Goal: Task Accomplishment & Management: Complete application form

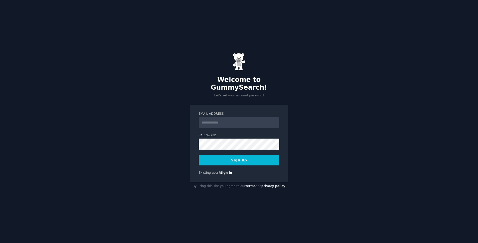
click at [221, 118] on input "Email Address" at bounding box center [239, 122] width 81 height 11
click at [306, 119] on div "Welcome to GummySearch! Let's set your account password Email Address Password …" at bounding box center [239, 121] width 478 height 243
click at [251, 117] on input "Email Address" at bounding box center [239, 122] width 81 height 11
type input "**********"
click at [199, 155] on button "Sign up" at bounding box center [239, 160] width 81 height 11
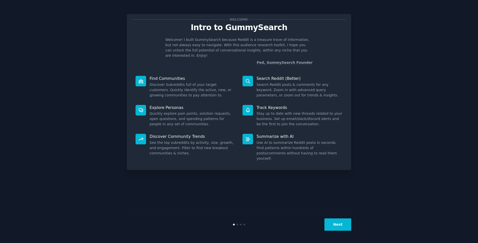
click at [340, 223] on button "Next" at bounding box center [338, 224] width 27 height 12
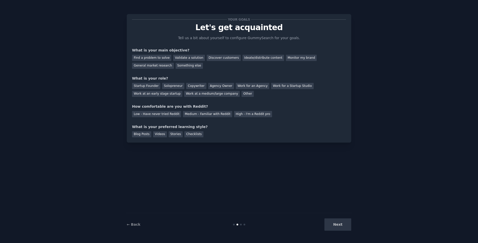
click at [340, 223] on div "Next" at bounding box center [314, 224] width 75 height 12
click at [342, 229] on div "Next" at bounding box center [314, 224] width 75 height 12
click at [207, 60] on div "Discover customers" at bounding box center [224, 58] width 34 height 6
click at [153, 87] on div "Startup Founder" at bounding box center [146, 86] width 28 height 6
click at [152, 114] on div "Low - Have never tried Reddit" at bounding box center [156, 114] width 49 height 6
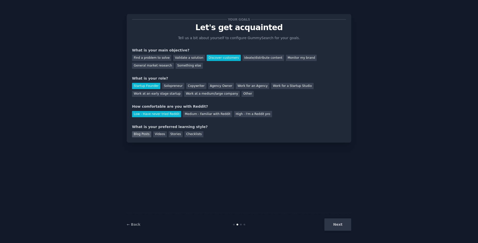
click at [146, 133] on div "Blog Posts" at bounding box center [141, 134] width 19 height 6
click at [338, 229] on button "Next" at bounding box center [338, 224] width 27 height 12
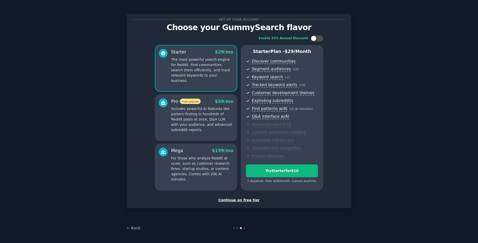
click at [243, 197] on div "Set up your account Choose your GummySearch flavor Enable 33% Annual Discount S…" at bounding box center [239, 110] width 214 height 183
click at [242, 200] on div "Continue on free tier" at bounding box center [239, 199] width 214 height 5
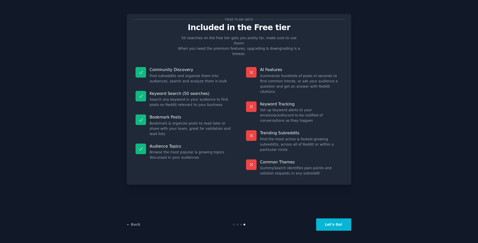
click at [337, 222] on button "Let's Go!" at bounding box center [333, 224] width 35 height 12
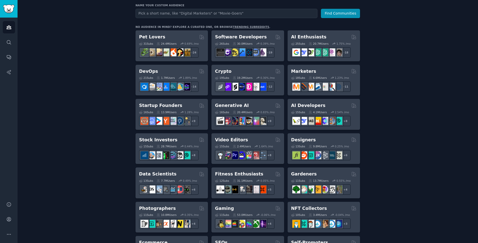
scroll to position [66, 0]
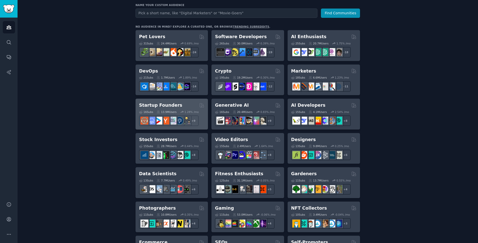
click at [155, 105] on h2 "Startup Founders" at bounding box center [160, 105] width 43 height 6
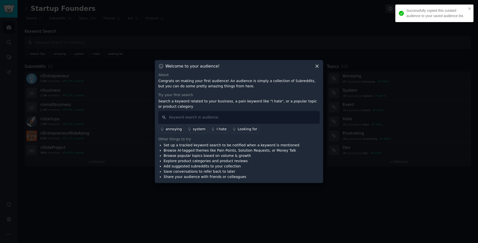
click at [319, 62] on div "Welcome to your audience! About Congrats on making your first audience! An audi…" at bounding box center [239, 121] width 168 height 123
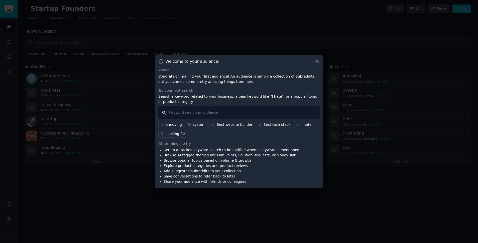
click at [270, 111] on input "text" at bounding box center [238, 112] width 161 height 13
type input "m"
type input "e"
type input "next.js"
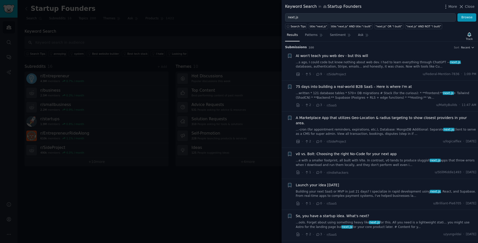
click at [229, 44] on div at bounding box center [239, 121] width 478 height 243
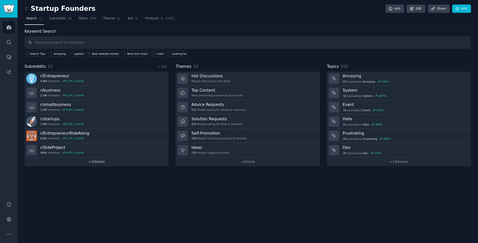
click at [100, 162] on link "+ 10 more" at bounding box center [97, 161] width 144 height 9
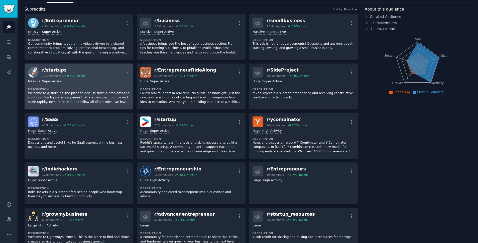
scroll to position [9, 0]
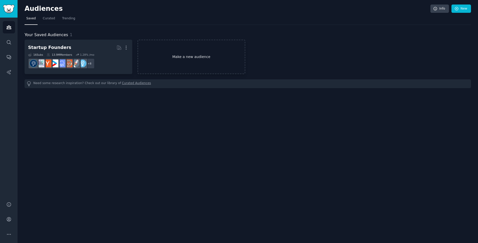
click at [195, 65] on link "Make a new audience" at bounding box center [192, 57] width 108 height 34
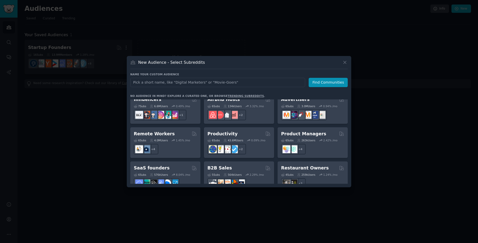
scroll to position [356, 0]
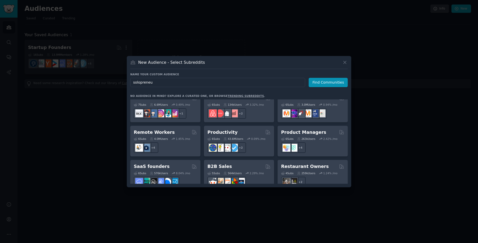
type input "solopreneur"
click button "Find Communities" at bounding box center [328, 82] width 39 height 9
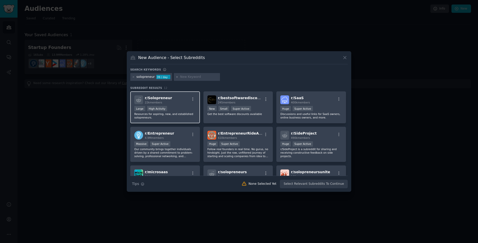
click at [183, 105] on div "r/ Solopreneur 22k members Large High Activity Resources for aspiring, new, and…" at bounding box center [165, 107] width 70 height 32
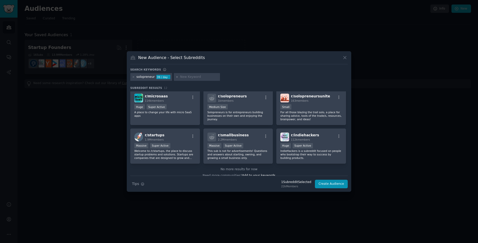
scroll to position [81, 0]
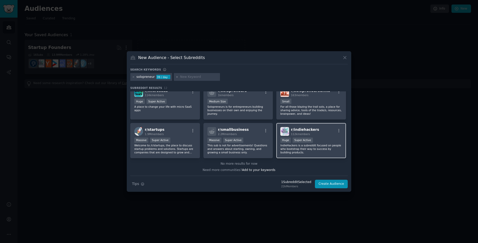
click at [305, 146] on p "IndieHackers is a subreddit focused on people who bootstrap their way to succes…" at bounding box center [312, 148] width 62 height 11
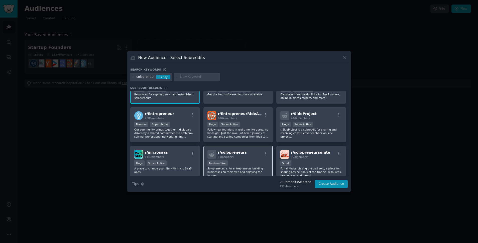
scroll to position [15, 0]
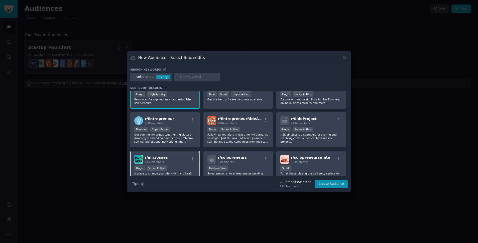
click at [182, 154] on div "r/ microsaas 114k members Huge Super Active A place to change your life with mi…" at bounding box center [165, 168] width 70 height 35
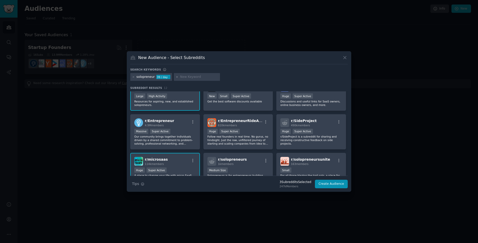
scroll to position [0, 0]
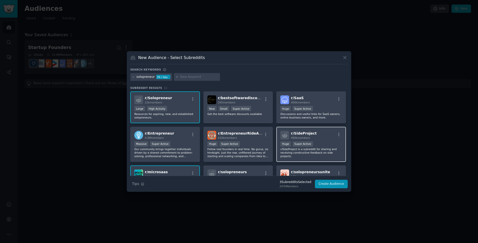
click at [319, 145] on div "Huge Super Active" at bounding box center [312, 144] width 62 height 6
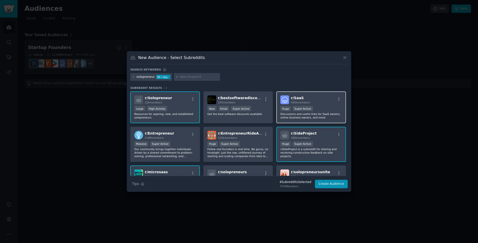
click at [305, 101] on div "400k members" at bounding box center [300, 103] width 19 height 4
click at [300, 100] on h2 "r/ SaaS 400k members" at bounding box center [300, 99] width 19 height 9
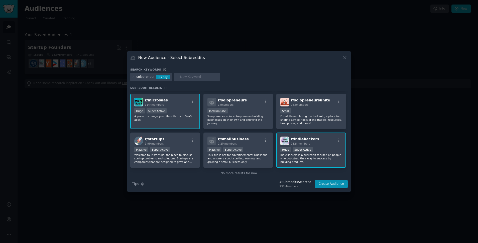
scroll to position [81, 0]
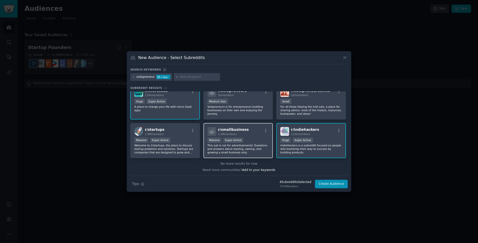
click at [253, 151] on p "This sub is not for advertisements! Questions and answers about starting, ownin…" at bounding box center [239, 148] width 62 height 11
click at [240, 145] on p "This sub is not for advertisements! Questions and answers about starting, ownin…" at bounding box center [239, 148] width 62 height 11
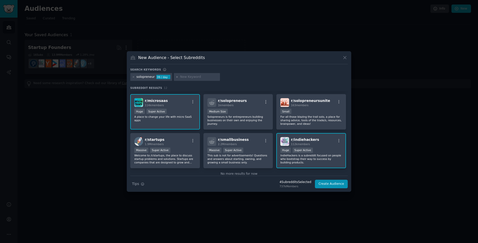
scroll to position [68, 0]
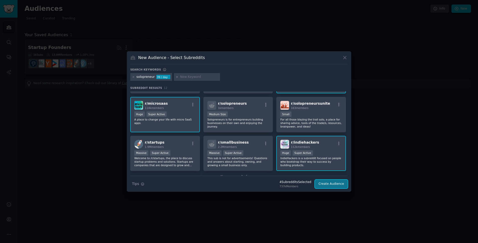
click at [333, 185] on button "Create Audience" at bounding box center [331, 184] width 33 height 9
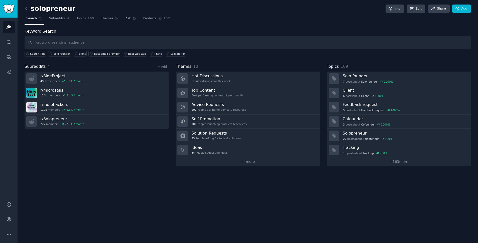
click at [126, 44] on input "text" at bounding box center [248, 42] width 447 height 13
click at [68, 19] on span "4" at bounding box center [68, 18] width 2 height 5
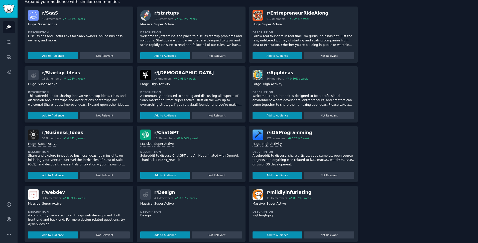
scroll to position [133, 0]
